Goal: Transaction & Acquisition: Book appointment/travel/reservation

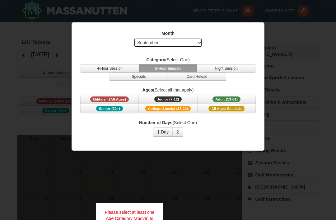
click at [174, 46] on select "Select September October November December January February March April May Jun…" at bounding box center [168, 42] width 68 height 9
select select "12"
click at [230, 99] on span "Adult (13-61)" at bounding box center [226, 99] width 28 height 6
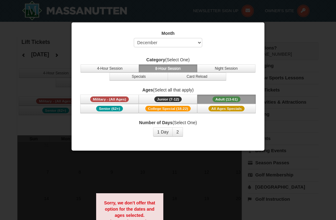
click at [164, 129] on button "1 Day" at bounding box center [163, 131] width 20 height 9
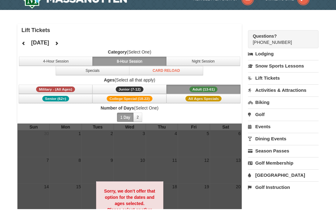
scroll to position [12, 0]
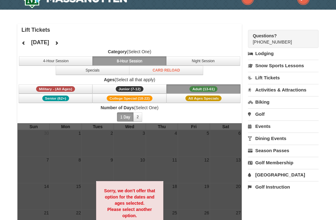
click at [153, 90] on button "Junior (7-12) (7 - 12)" at bounding box center [129, 88] width 74 height 9
click at [202, 100] on span "All Ages Specials" at bounding box center [203, 98] width 36 height 6
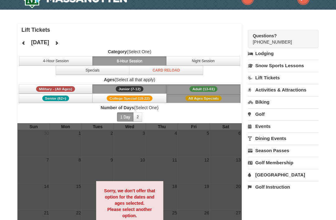
click at [202, 88] on span "Adult (13-61)" at bounding box center [203, 89] width 28 height 6
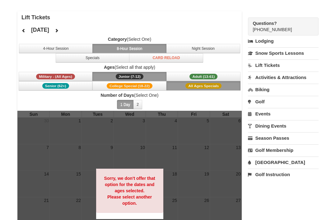
scroll to position [25, 0]
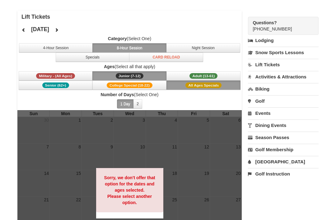
click at [139, 183] on strong "Sorry, we don't offer that option for the dates and ages selected. Please selec…" at bounding box center [129, 190] width 51 height 30
click at [80, 79] on button "Military - (All Ages)" at bounding box center [56, 75] width 74 height 9
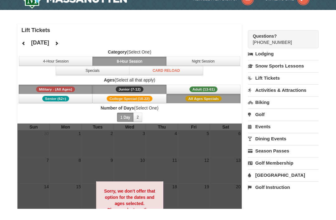
scroll to position [12, 0]
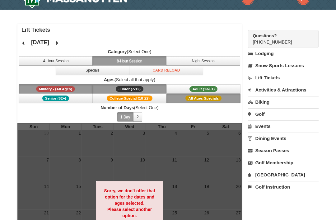
click at [63, 47] on button at bounding box center [56, 42] width 12 height 9
click at [63, 44] on button at bounding box center [56, 42] width 12 height 9
click at [23, 39] on button at bounding box center [23, 42] width 12 height 9
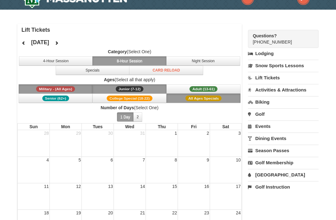
click at [23, 39] on div at bounding box center [168, 110] width 336 height 220
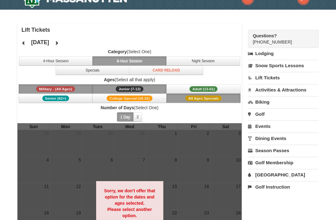
click at [25, 46] on button at bounding box center [23, 42] width 12 height 9
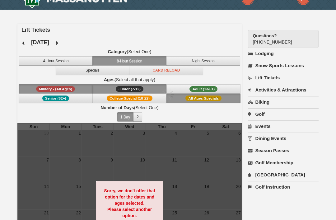
click at [25, 44] on icon at bounding box center [23, 43] width 4 height 4
click at [27, 43] on button at bounding box center [23, 42] width 12 height 9
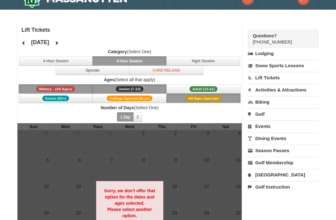
click at [28, 44] on button at bounding box center [23, 42] width 12 height 9
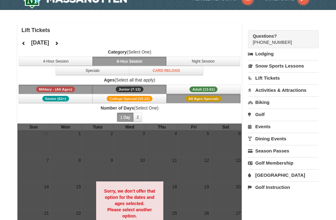
click at [331, 25] on div "× Lift Tickets [DATE] Category (Select One) 4-Hour Session 8-Hour Session Night…" at bounding box center [168, 158] width 336 height 296
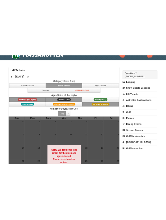
scroll to position [0, 0]
